Goal: Task Accomplishment & Management: Use online tool/utility

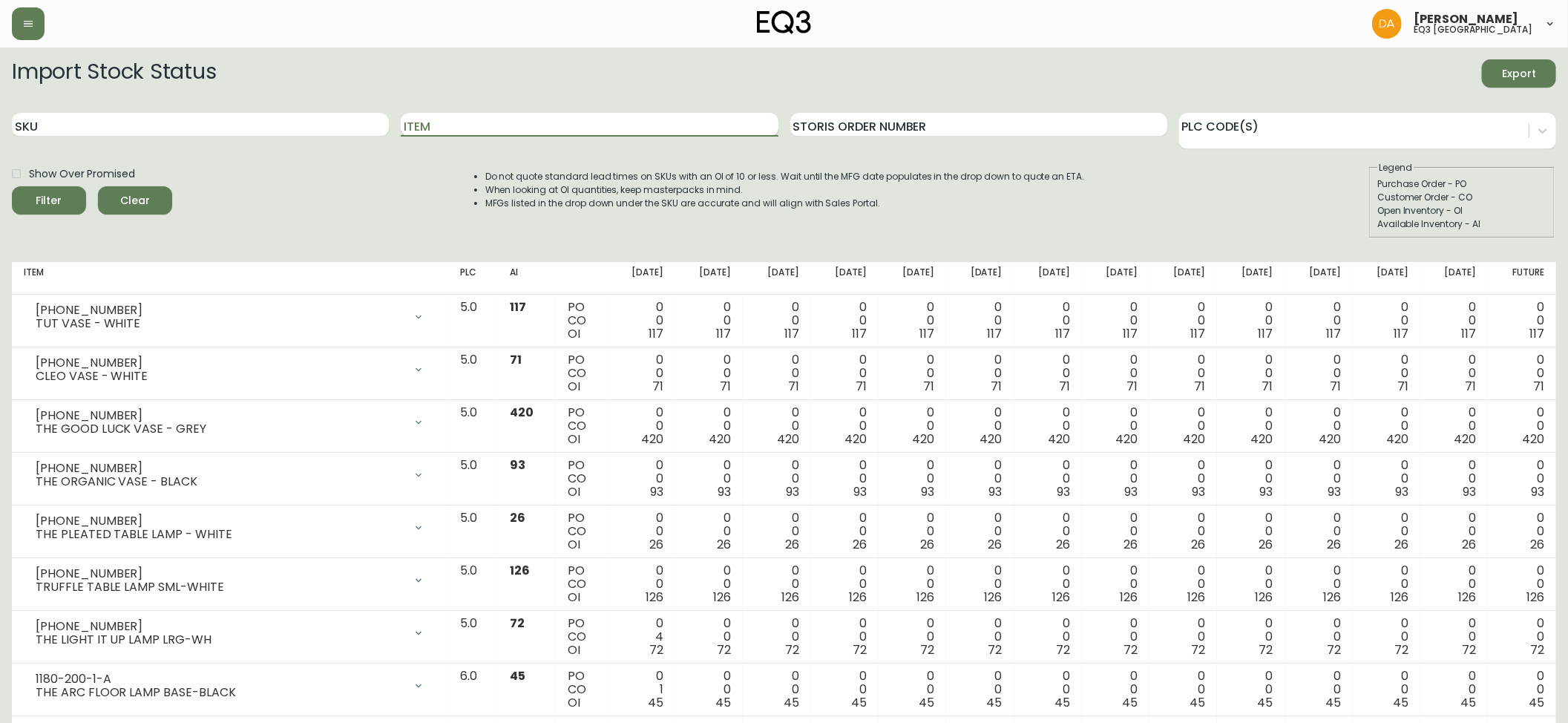
click at [553, 132] on input "Item" at bounding box center [589, 124] width 377 height 24
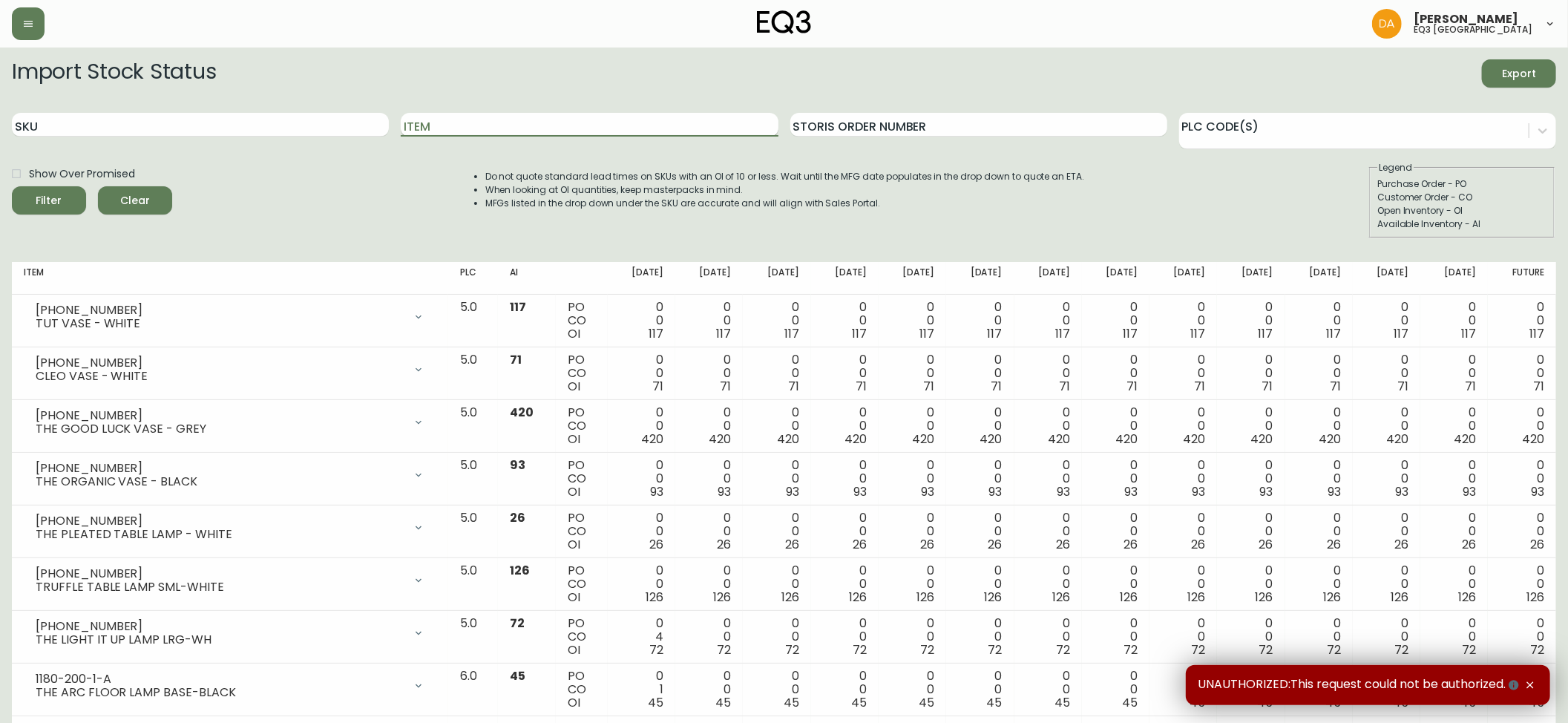
click at [553, 132] on input "Item" at bounding box center [589, 124] width 377 height 24
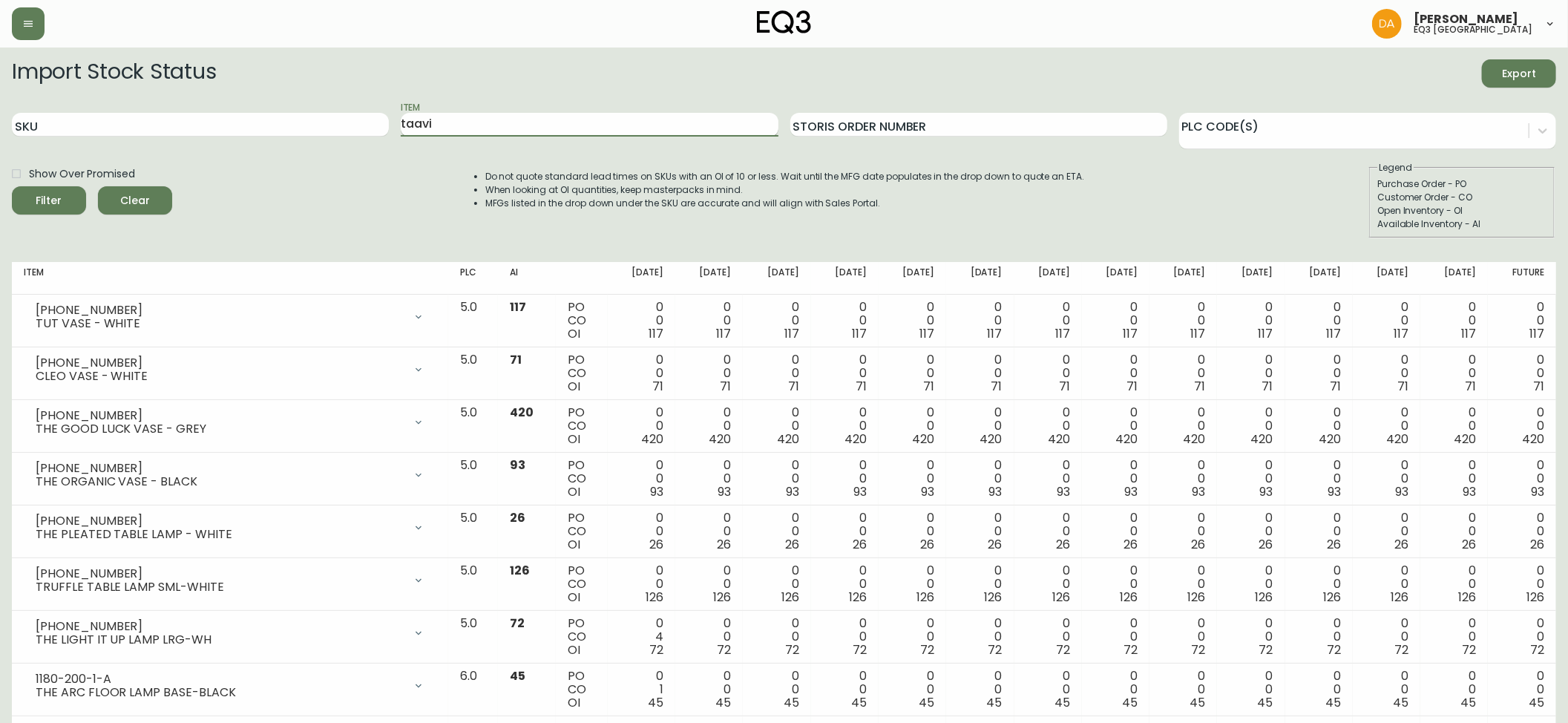
click at [12, 186] on button "Filter" at bounding box center [48, 200] width 75 height 28
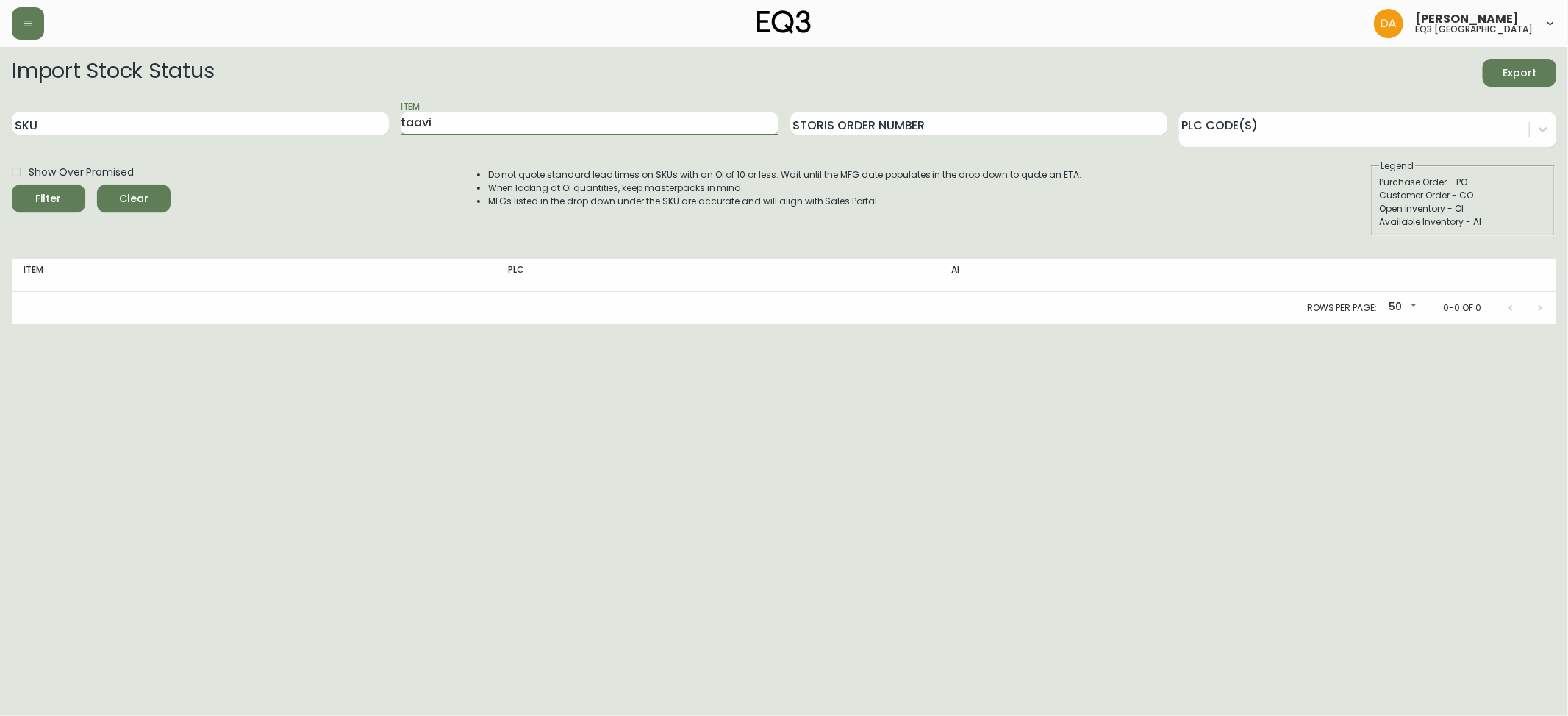
click at [416, 130] on input "taavi" at bounding box center [588, 123] width 377 height 24
click at [419, 121] on input "taavi" at bounding box center [588, 123] width 377 height 24
click at [12, 184] on button "Filter" at bounding box center [48, 198] width 74 height 28
click at [58, 205] on div "Filter" at bounding box center [49, 199] width 26 height 18
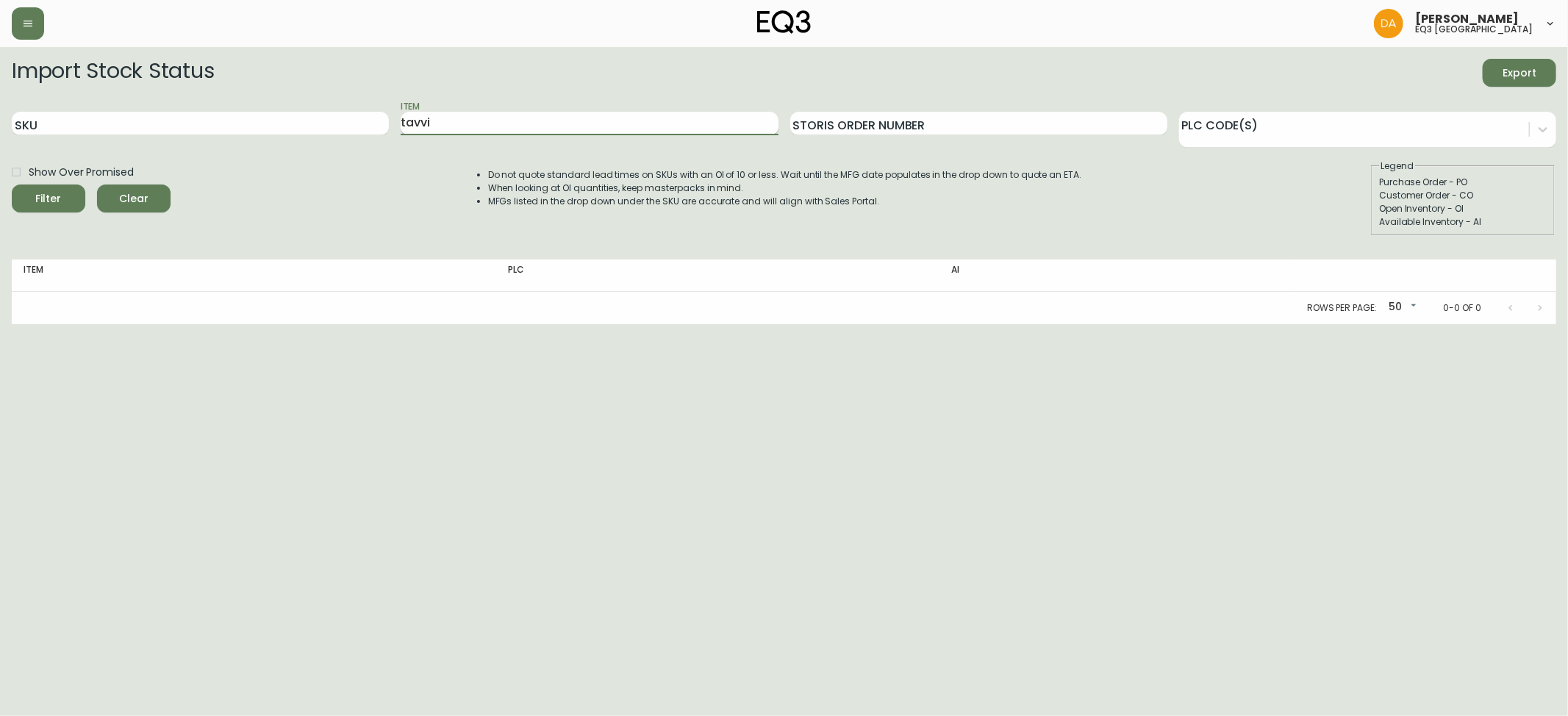
drag, startPoint x: 457, startPoint y: 121, endPoint x: 416, endPoint y: 111, distance: 42.2
click at [416, 111] on input "tavvi" at bounding box center [588, 123] width 377 height 24
type input "t"
type input "ledge"
click at [12, 184] on button "Filter" at bounding box center [48, 198] width 74 height 28
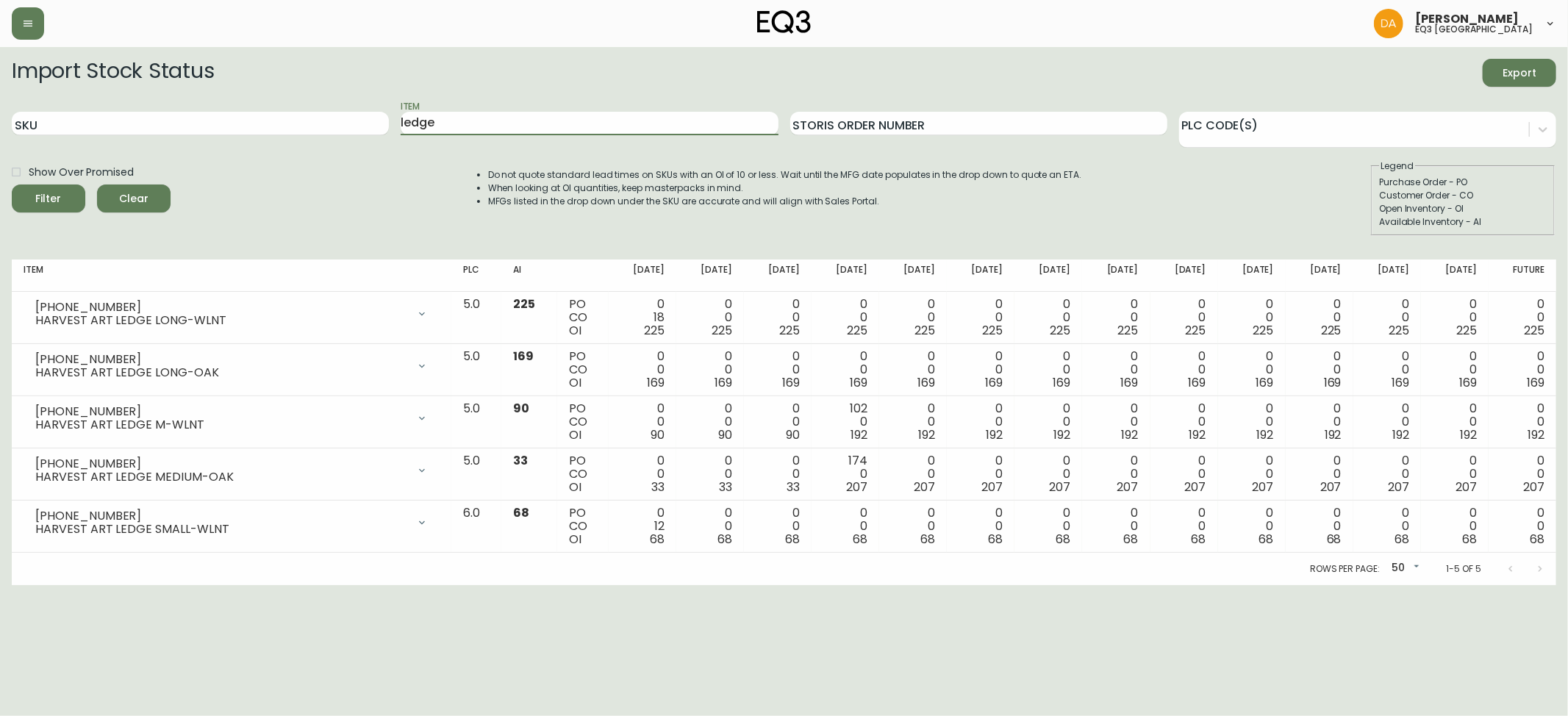
drag, startPoint x: 441, startPoint y: 119, endPoint x: 233, endPoint y: 107, distance: 208.3
click at [233, 107] on div "SKU Item ledge Storis Order Number PLC Code(s)" at bounding box center [783, 124] width 1544 height 48
type input "taavi"
click at [12, 184] on button "Filter" at bounding box center [48, 198] width 74 height 28
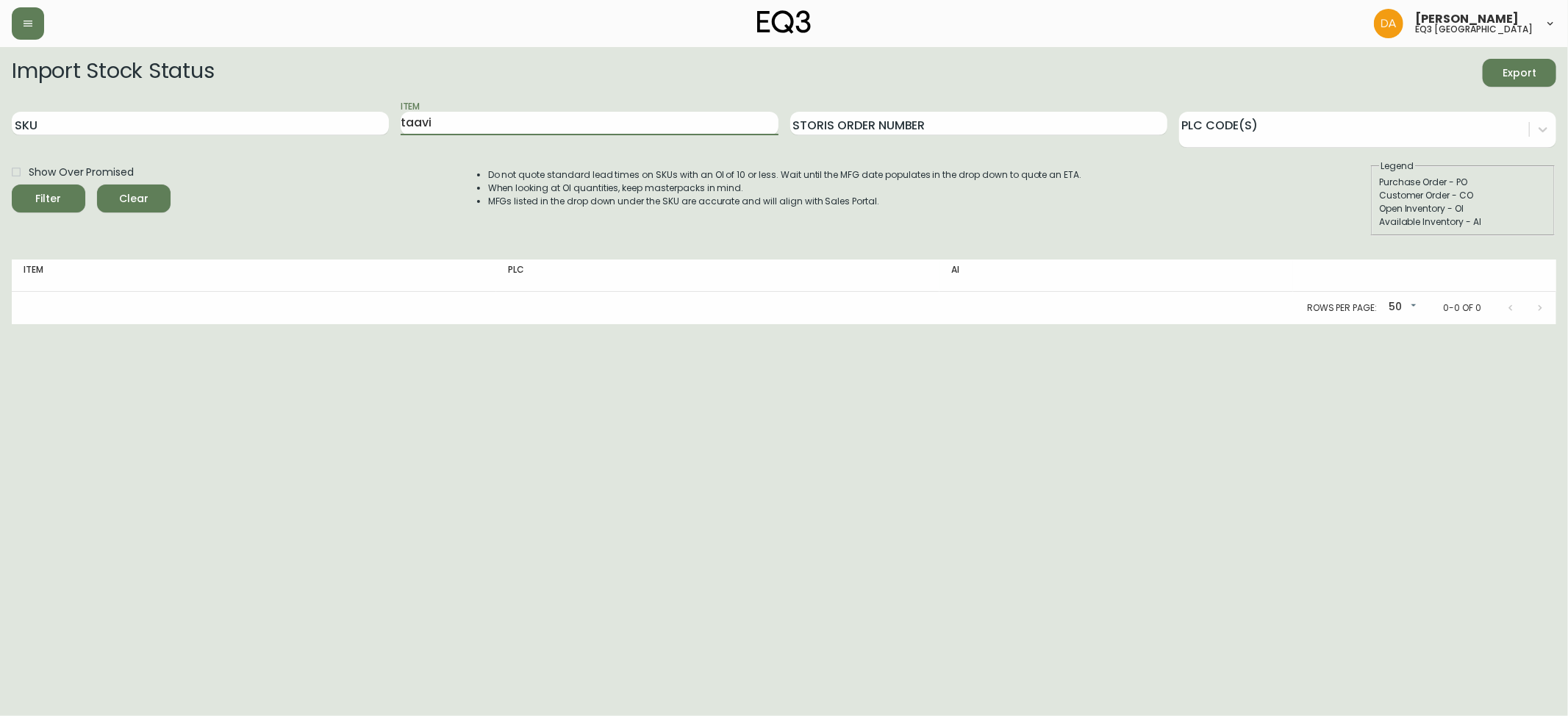
click at [62, 209] on button "Filter" at bounding box center [48, 198] width 74 height 28
